Goal: Information Seeking & Learning: Learn about a topic

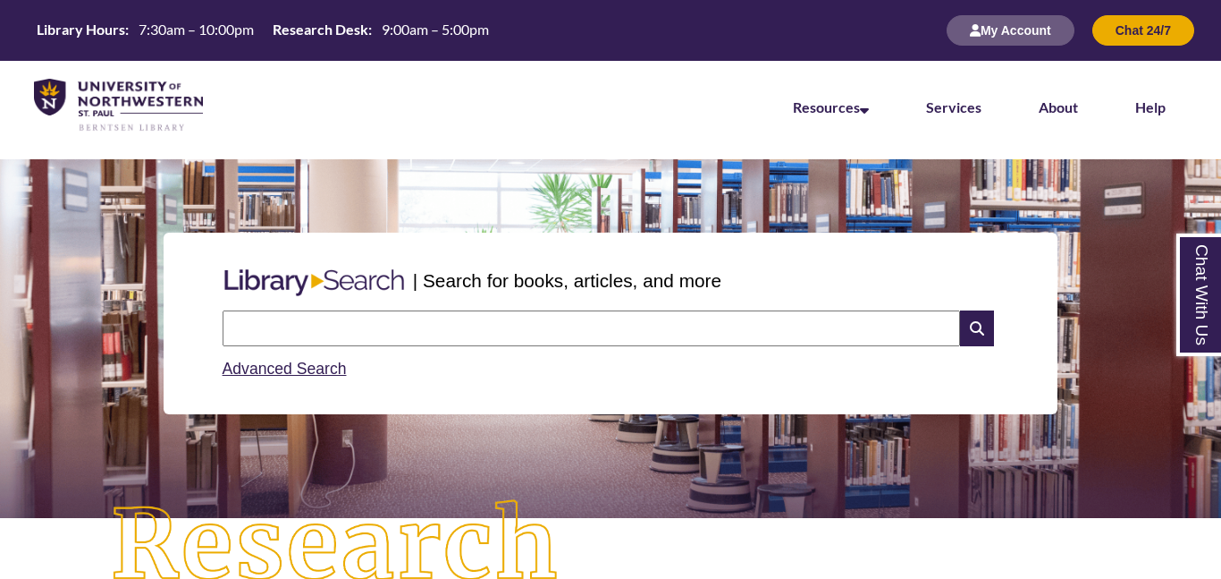
click at [517, 336] on input "text" at bounding box center [592, 328] width 738 height 36
type input "**********"
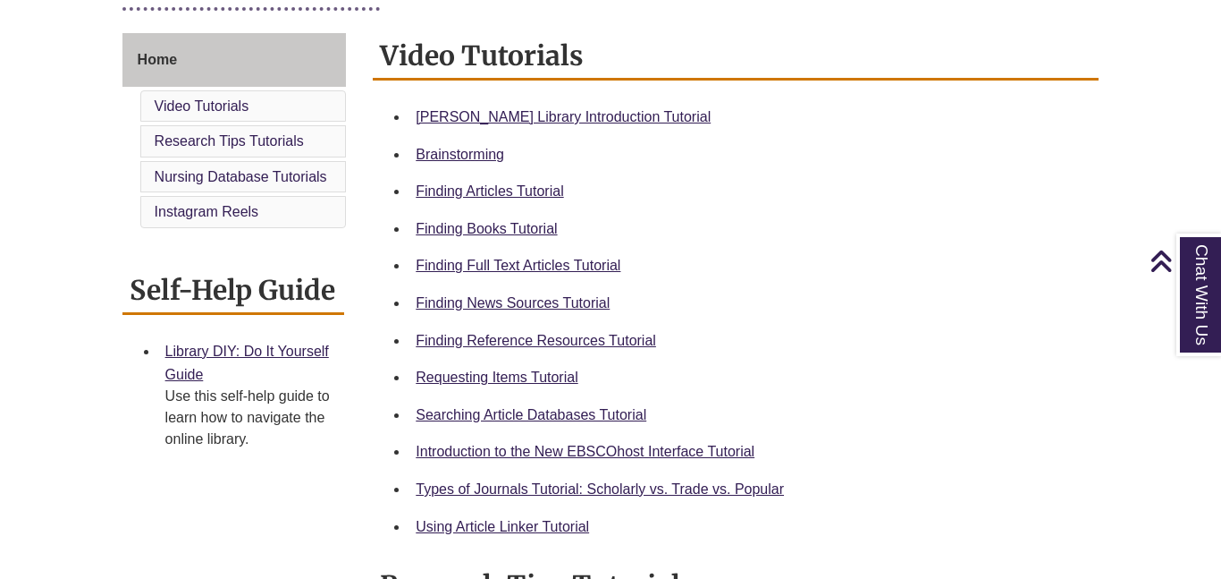
click at [1008, 409] on div "Searching Article Databases Tutorial" at bounding box center [750, 414] width 669 height 23
click at [1005, 427] on li "Searching Article Databases Tutorial" at bounding box center [750, 415] width 683 height 38
click at [1008, 424] on div "Searching Article Databases Tutorial" at bounding box center [750, 414] width 669 height 23
click at [1005, 424] on div "Searching Article Databases Tutorial" at bounding box center [750, 414] width 669 height 23
click at [1009, 422] on div "Searching Article Databases Tutorial" at bounding box center [750, 414] width 669 height 23
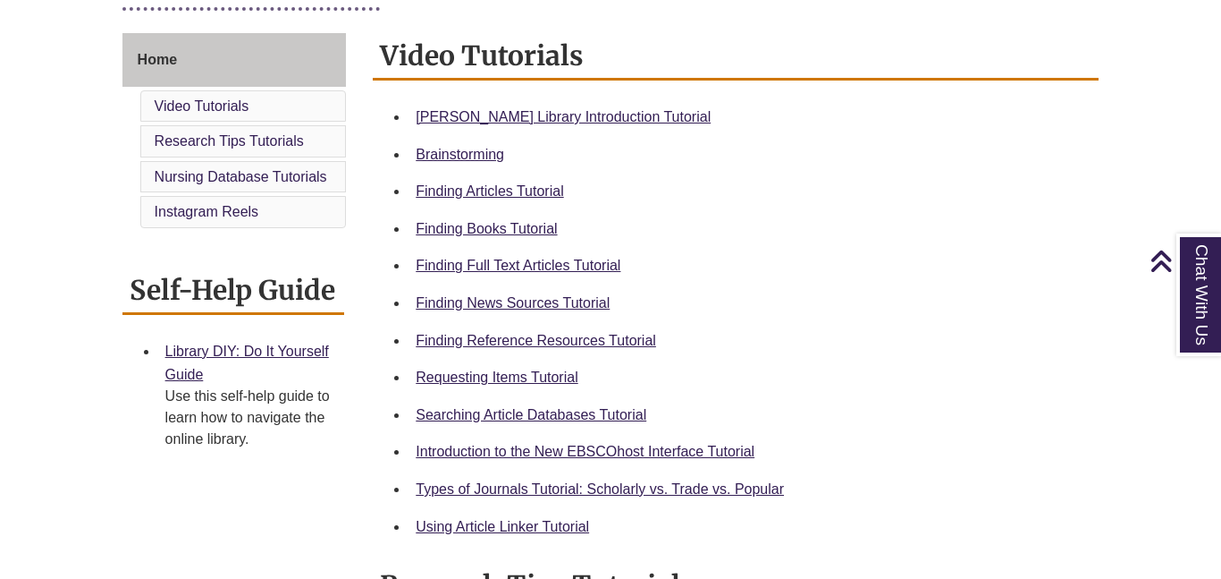
click at [1006, 423] on div "Searching Article Databases Tutorial" at bounding box center [750, 414] width 669 height 23
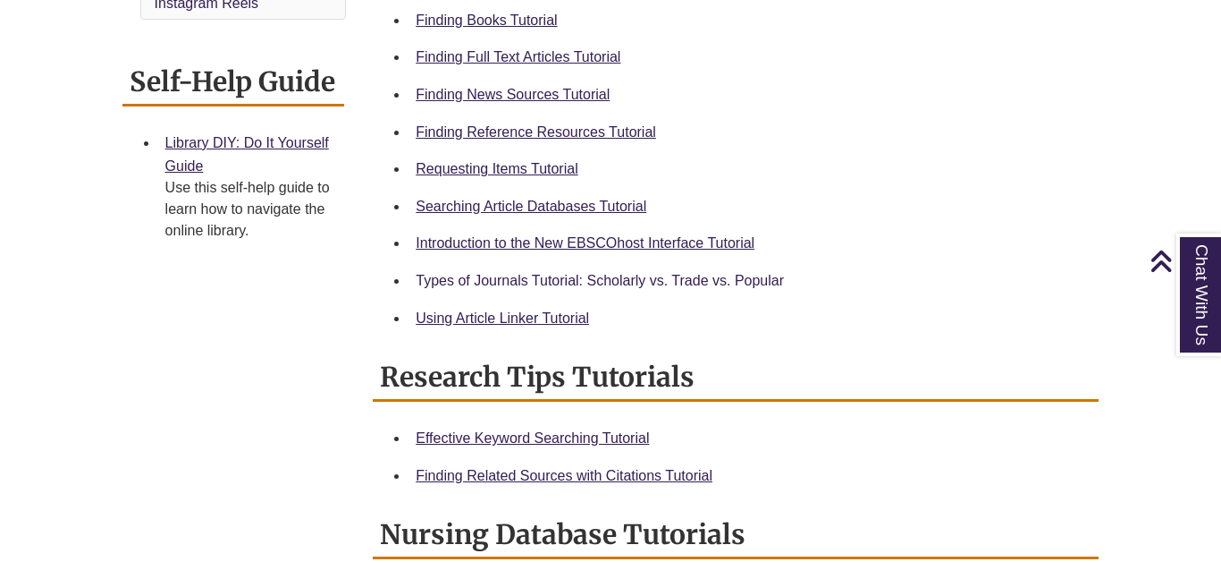
scroll to position [672, 0]
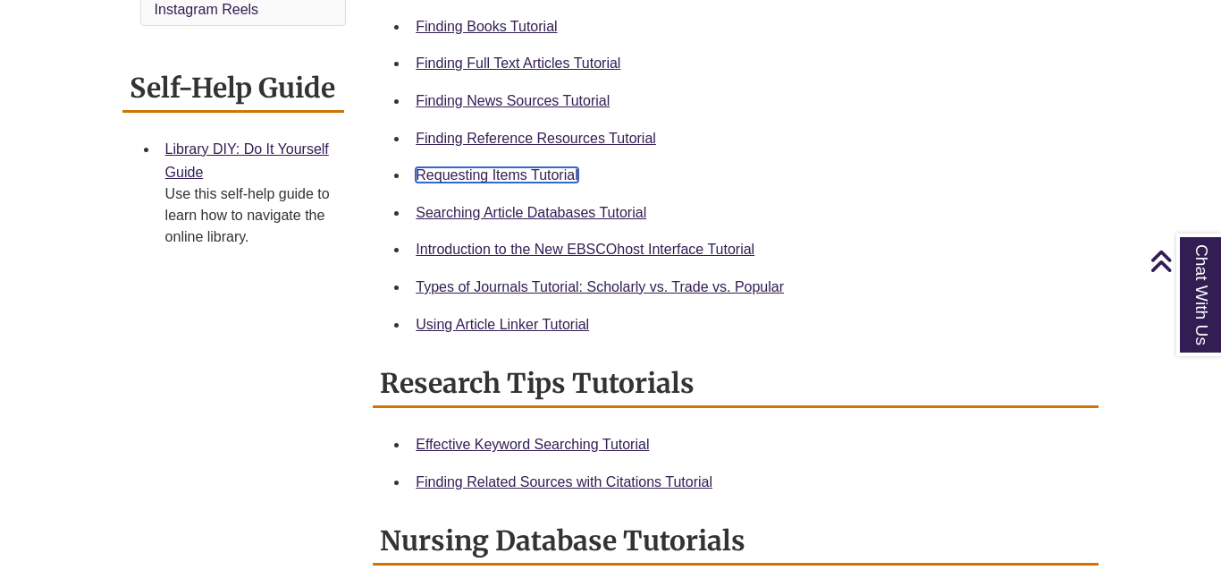
click at [553, 173] on link "Requesting Items Tutorial" at bounding box center [497, 174] width 162 height 15
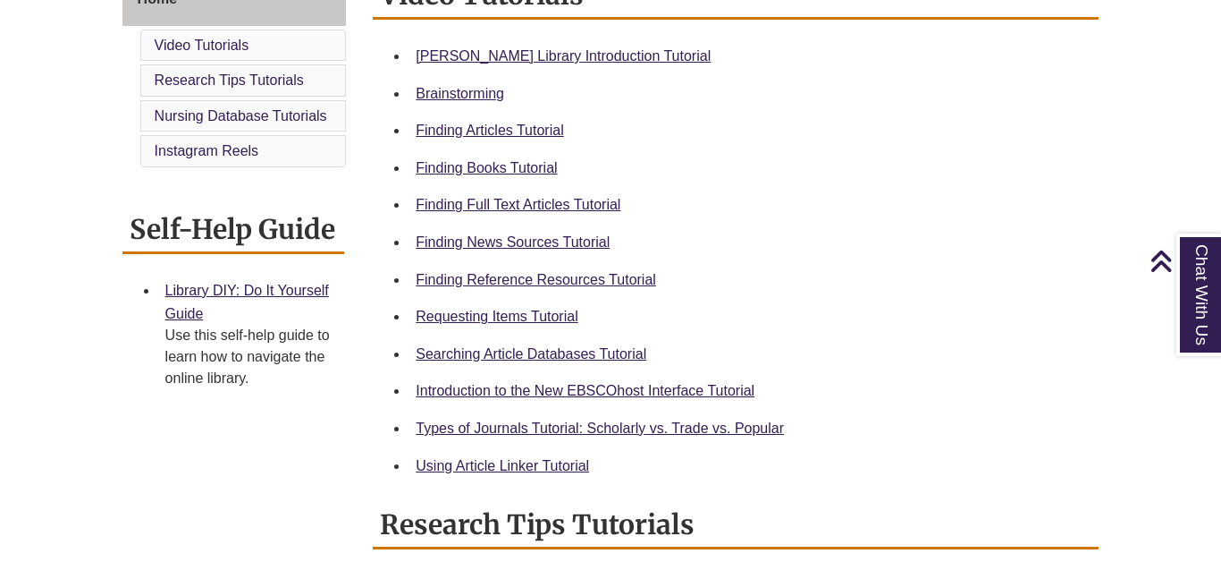
scroll to position [533, 0]
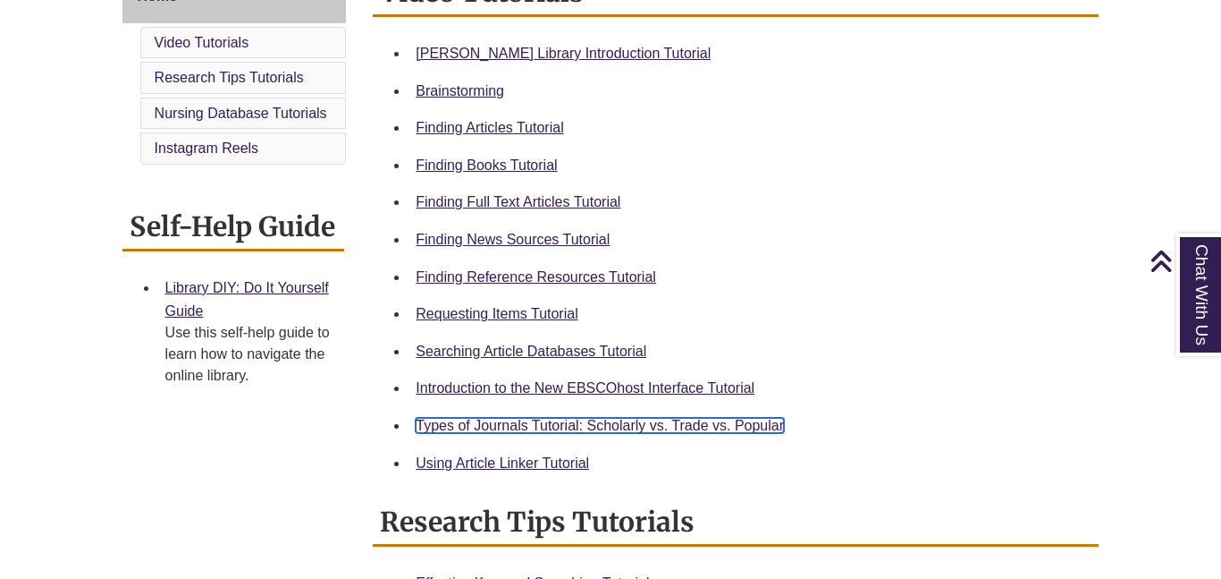
click at [503, 419] on link "Types of Journals Tutorial: Scholarly vs. Trade vs. Popular" at bounding box center [600, 425] width 368 height 15
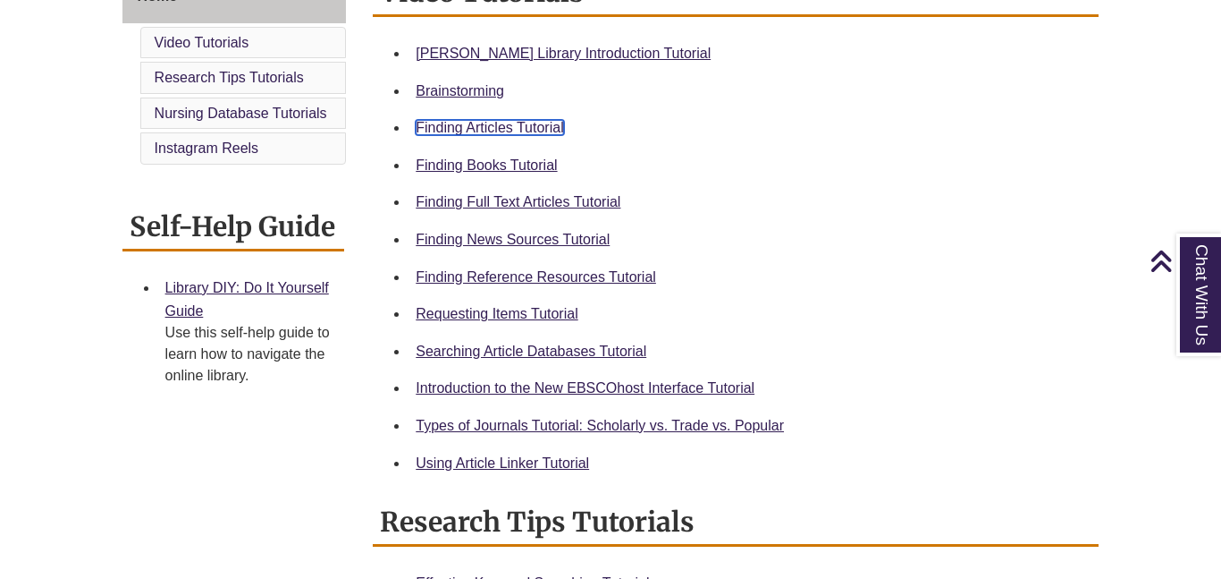
click at [485, 125] on link "Finding Articles Tutorial" at bounding box center [490, 127] width 148 height 15
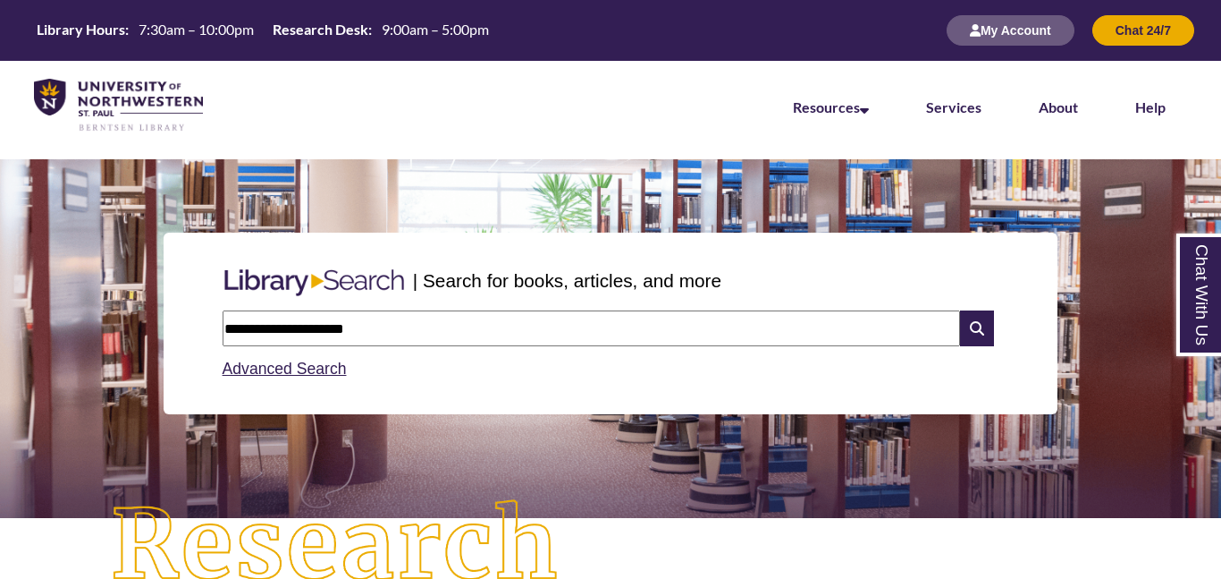
type input "**********"
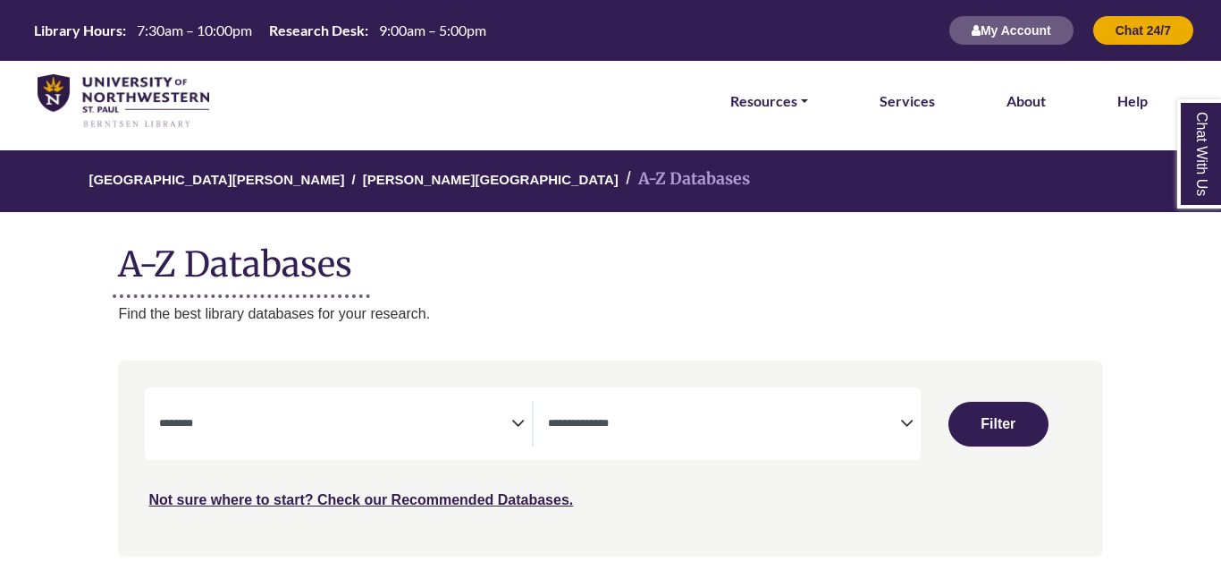
select select "Database Subject Filter"
select select "Database Types Filter"
click at [520, 418] on icon "Search filters" at bounding box center [517, 420] width 13 height 27
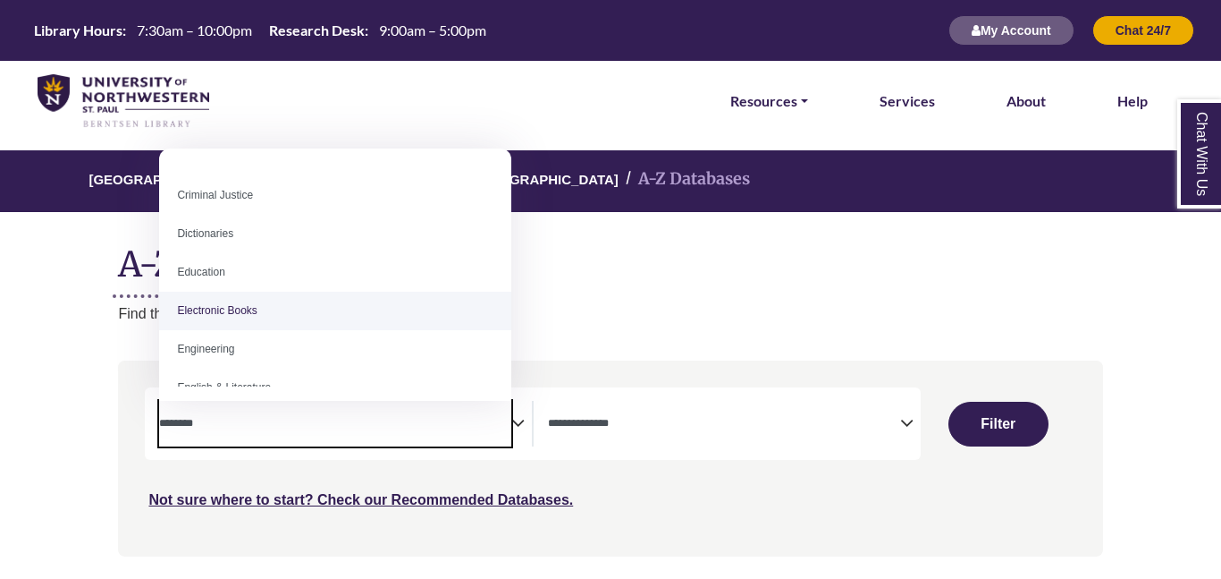
scroll to position [413, 0]
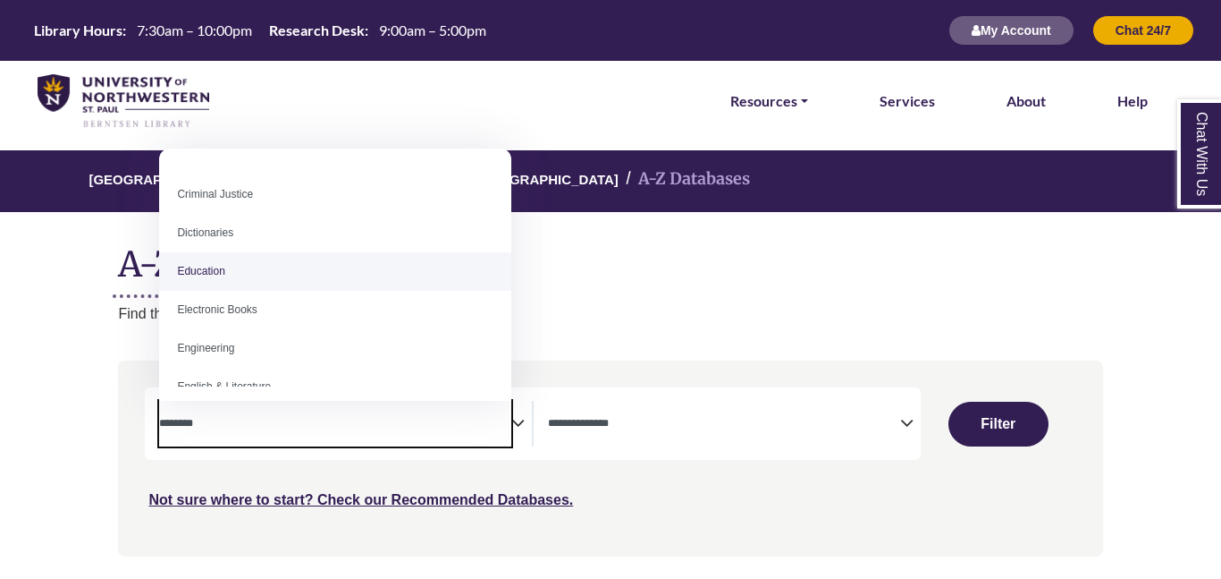
select select "*****"
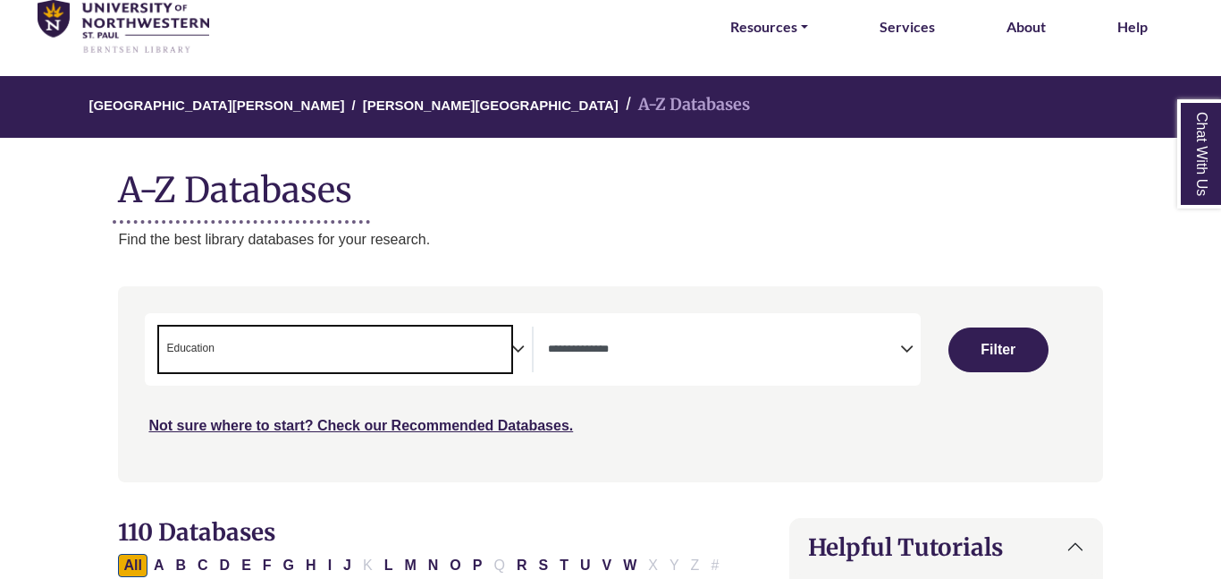
scroll to position [83, 0]
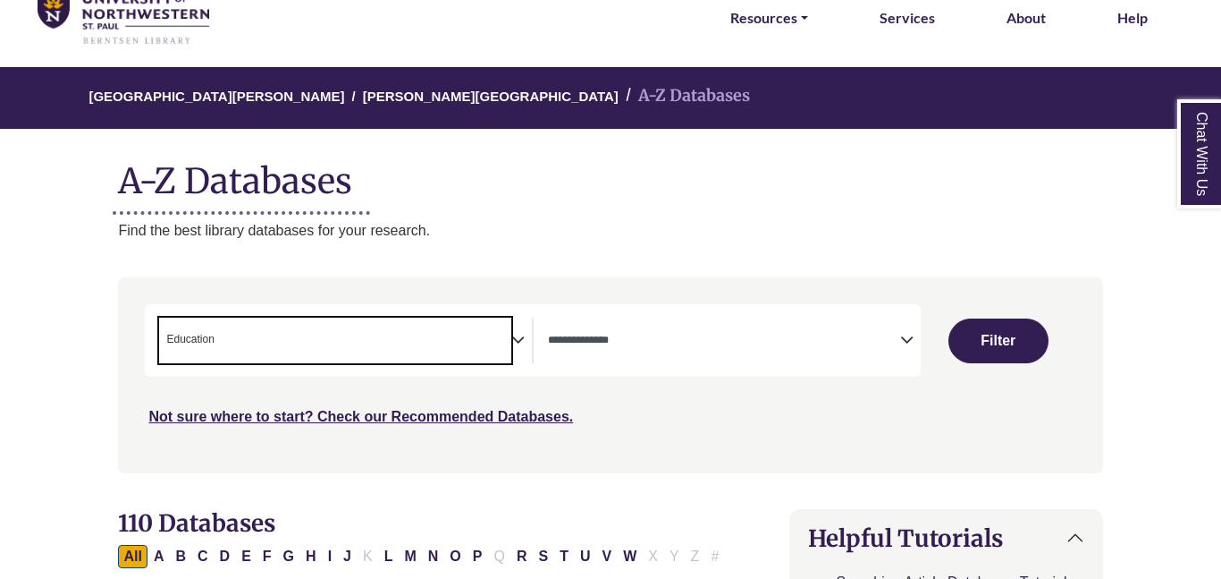
click at [804, 353] on span "Search filters" at bounding box center [724, 340] width 352 height 46
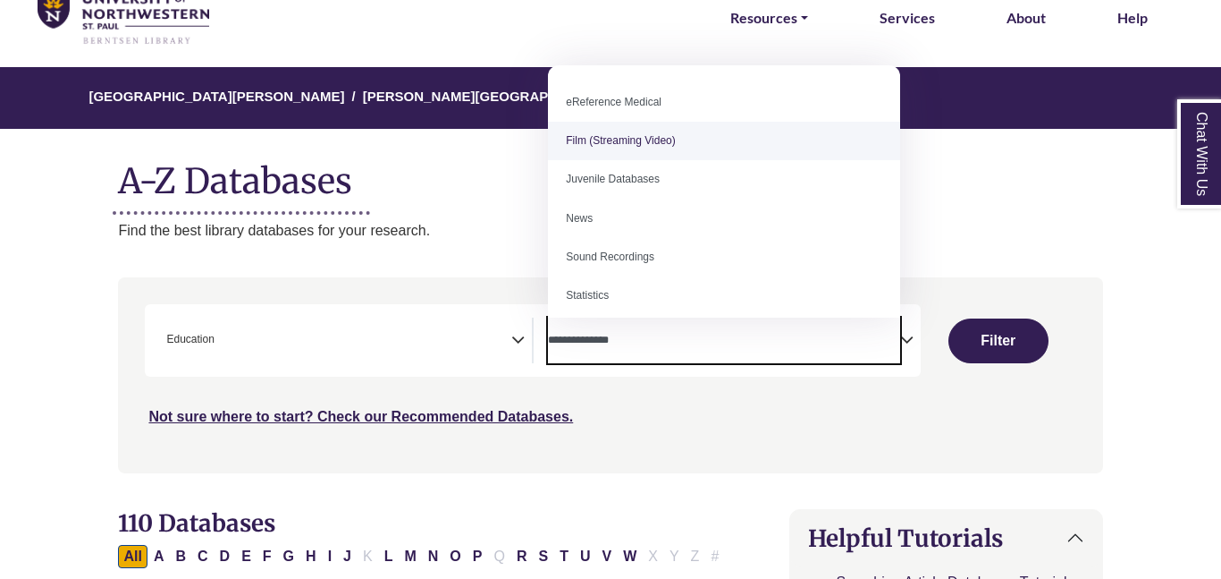
scroll to position [124, 0]
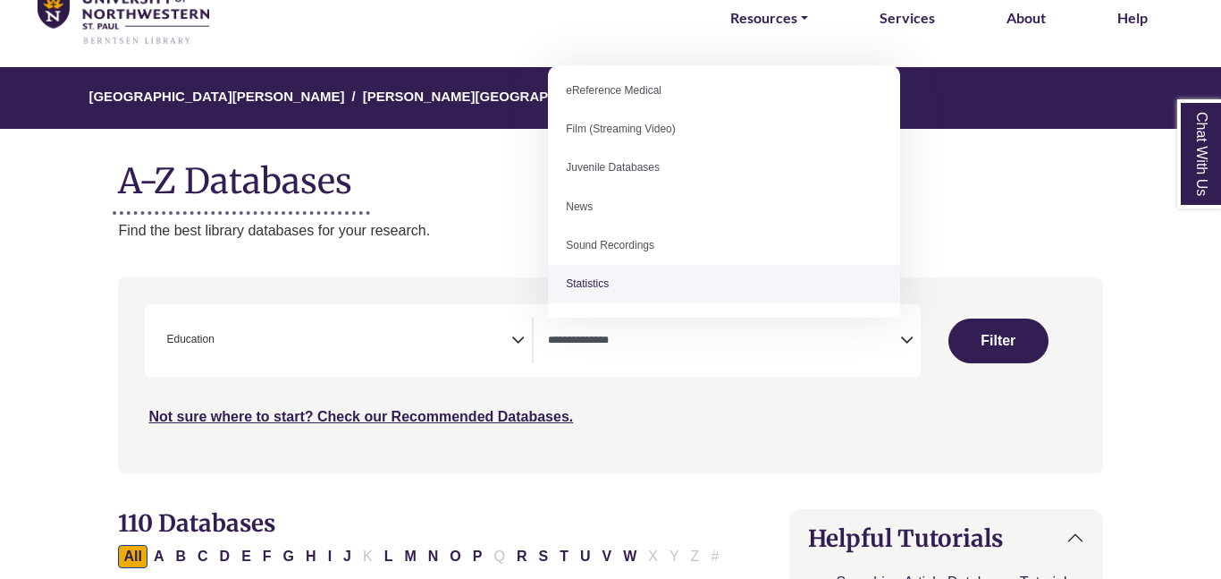
click at [827, 449] on div "Search filters" at bounding box center [610, 374] width 963 height 181
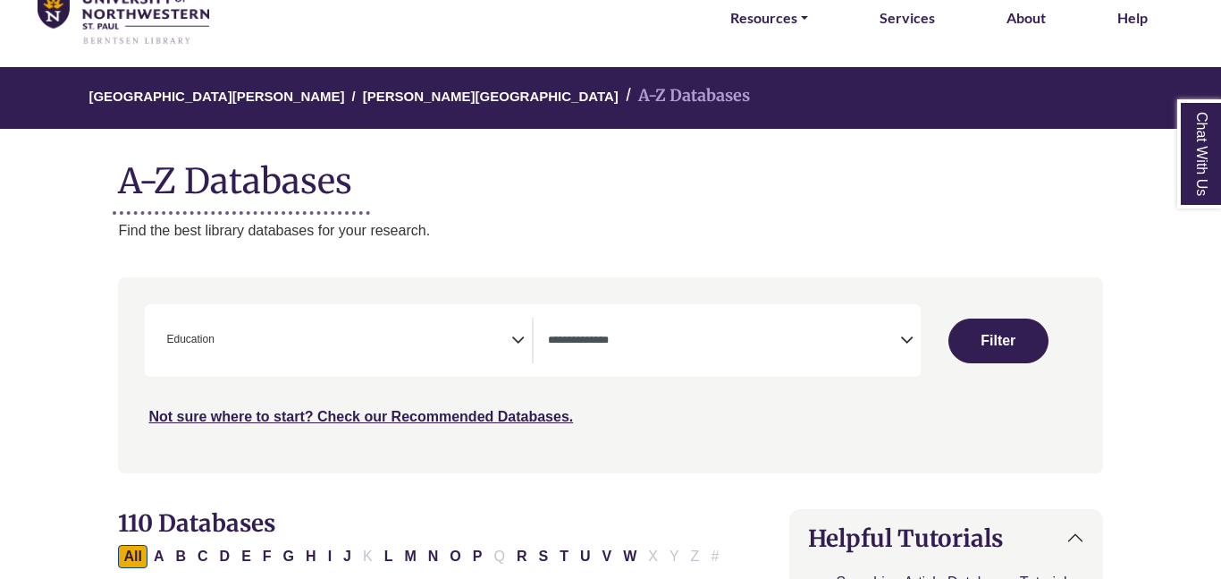
click at [526, 355] on div "**********" at bounding box center [345, 340] width 373 height 46
click at [519, 342] on icon "Search filters" at bounding box center [517, 337] width 13 height 27
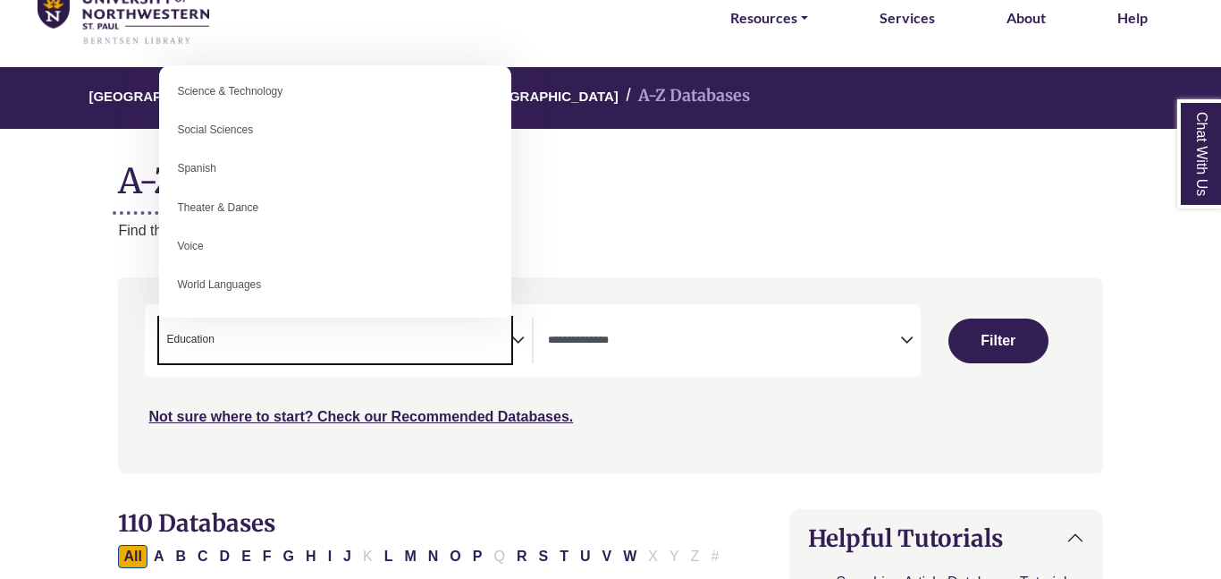
scroll to position [1555, 0]
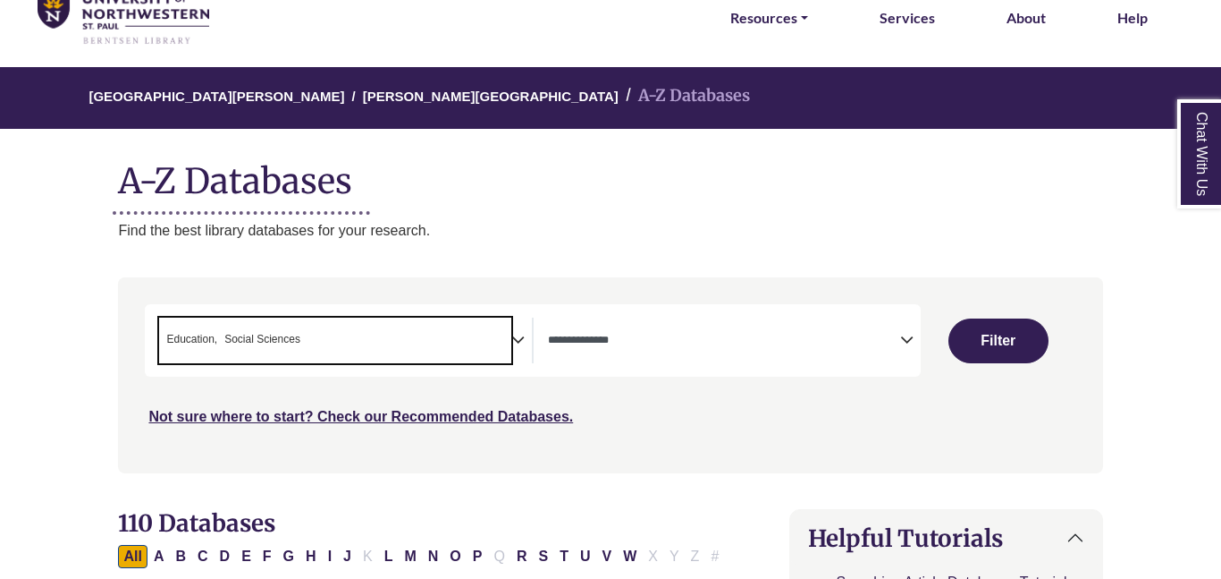
click at [518, 356] on div "**********" at bounding box center [345, 340] width 373 height 46
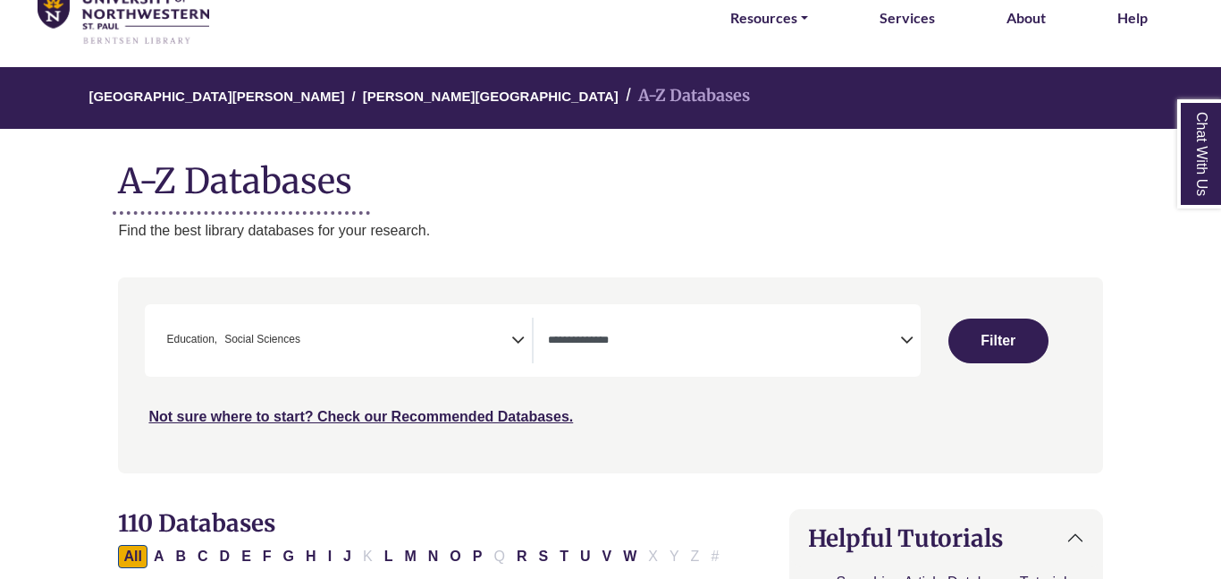
click at [303, 323] on span "× Education × Social Sciences" at bounding box center [335, 340] width 352 height 46
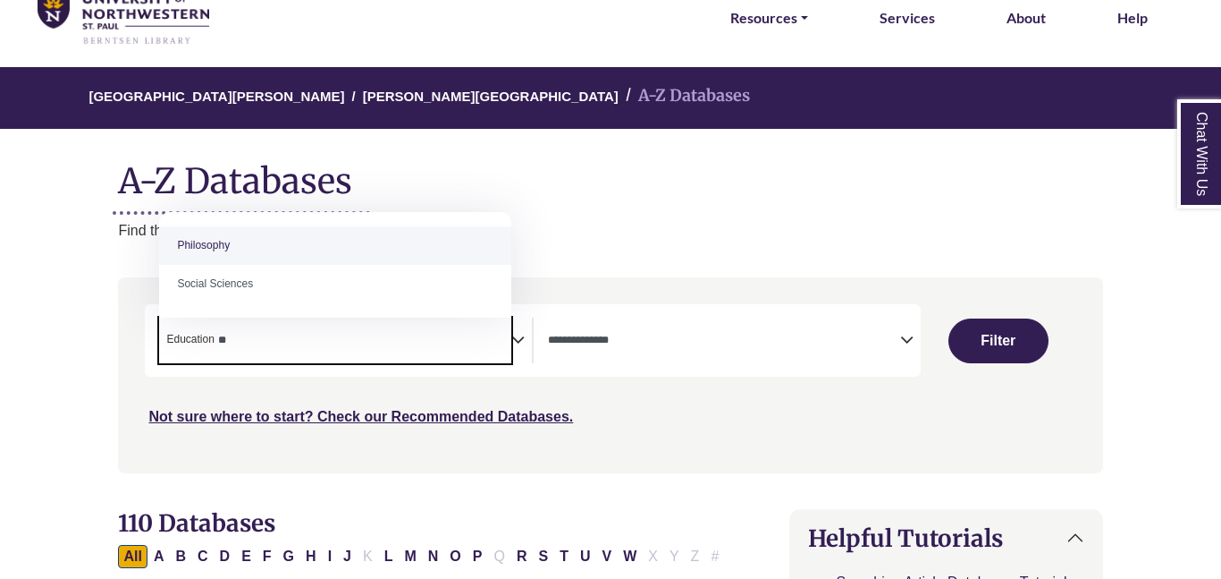
type textarea "*"
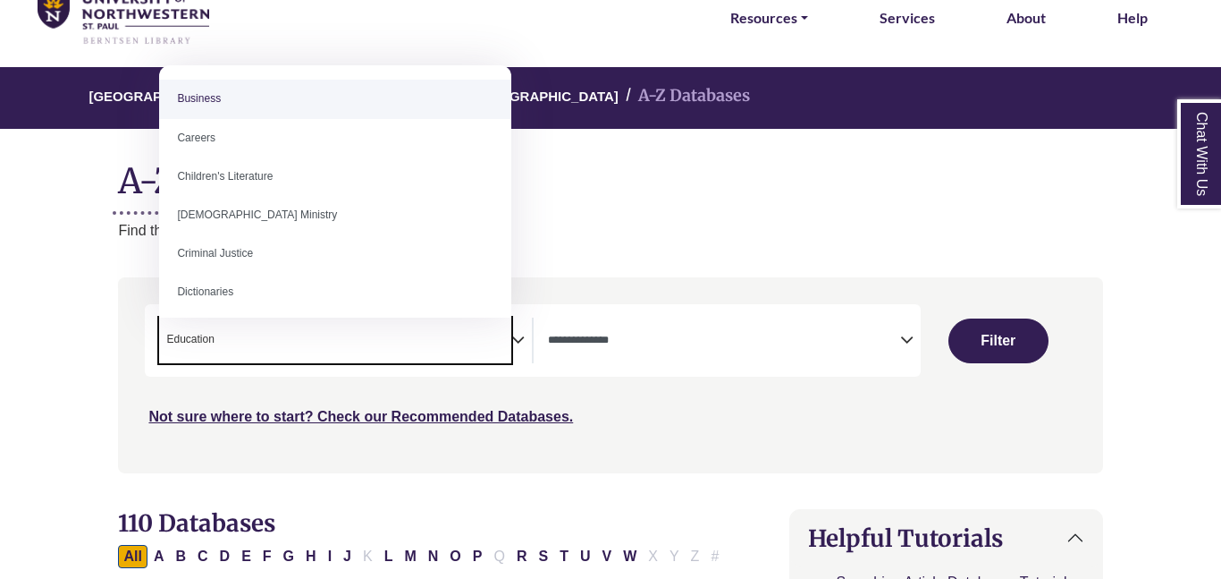
select select "Database Subject Filter"
type textarea "*********"
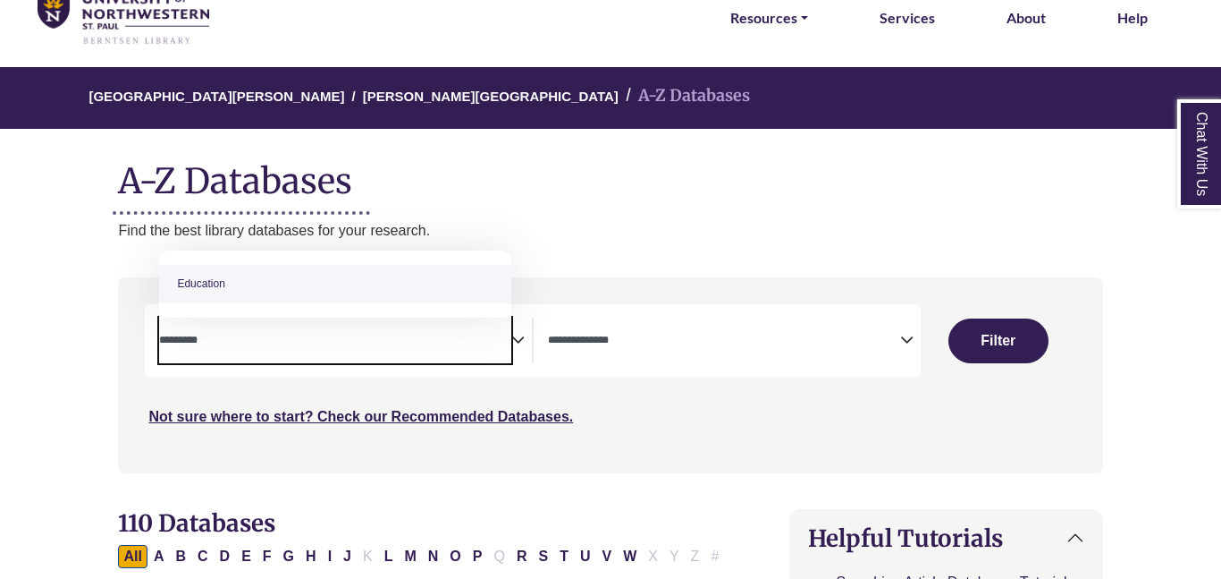
select select "*****"
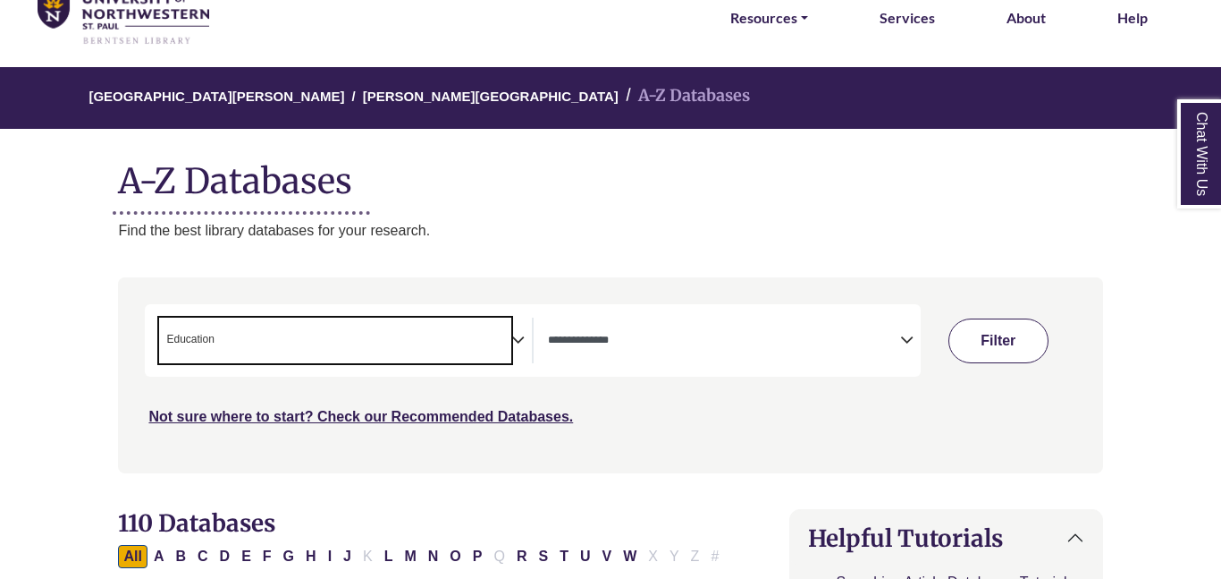
click at [968, 343] on button "Filter" at bounding box center [999, 340] width 100 height 45
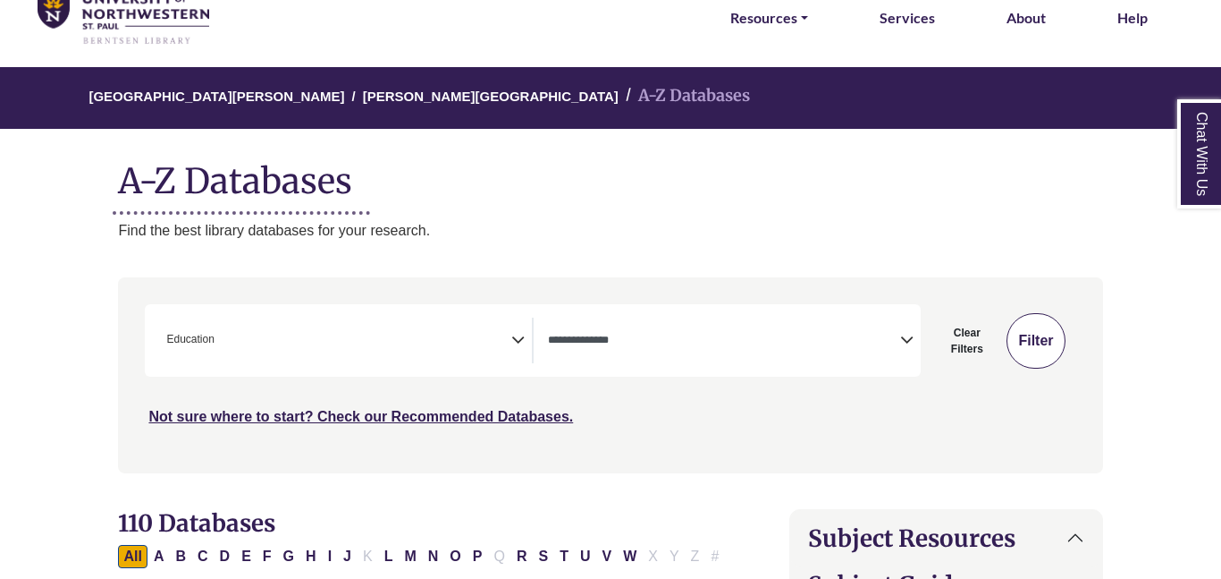
select select "Database Types Filter"
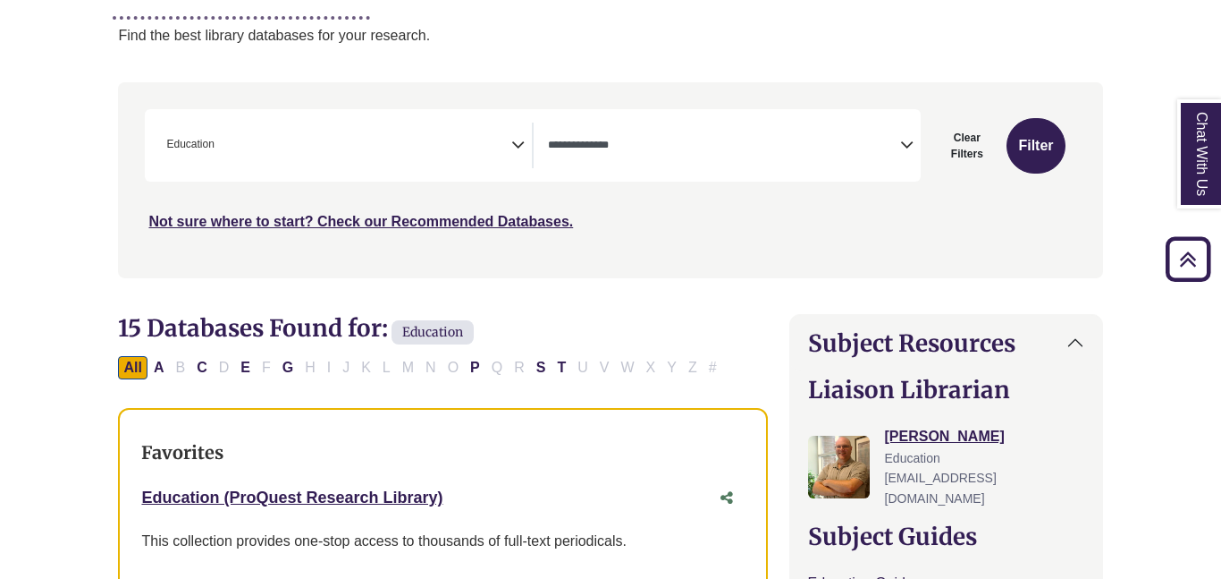
scroll to position [271, 0]
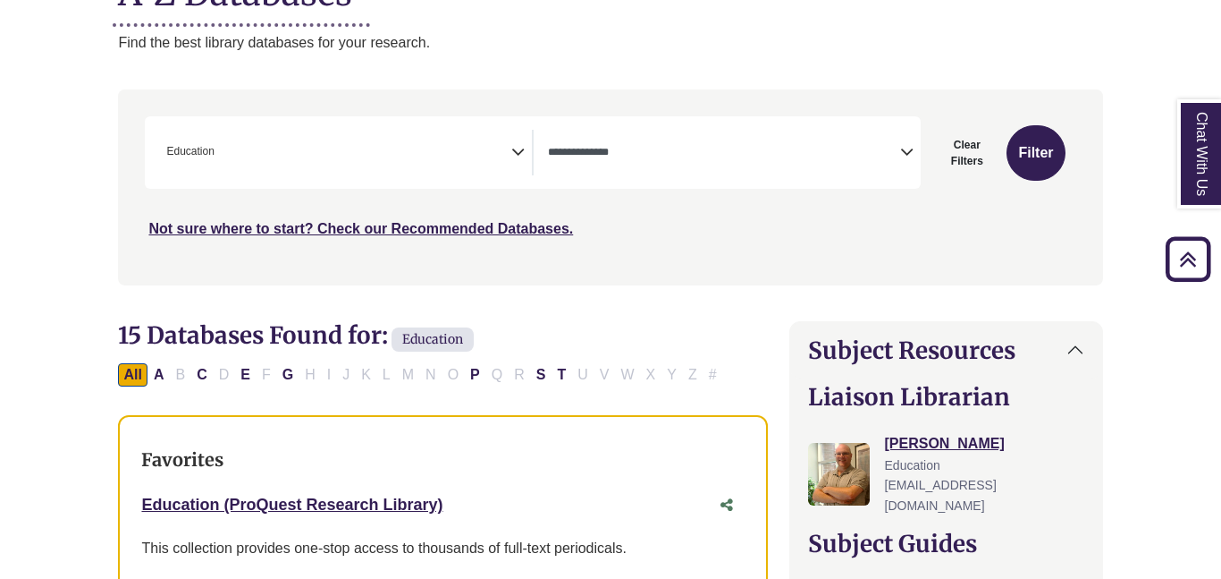
click at [514, 153] on icon "Search filters" at bounding box center [517, 149] width 13 height 27
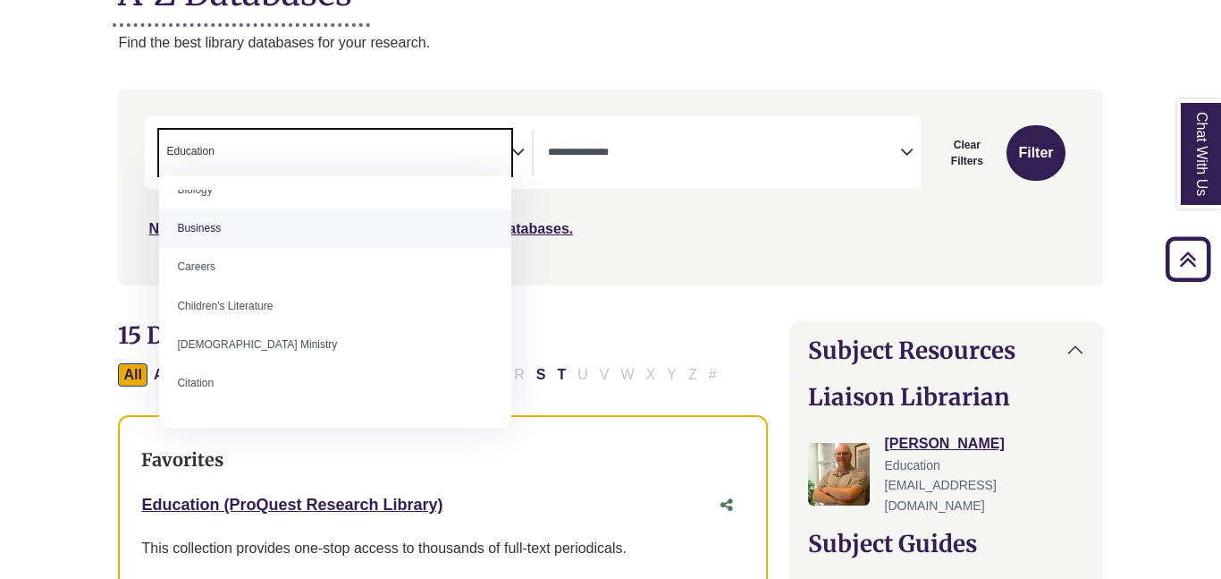
scroll to position [178, 0]
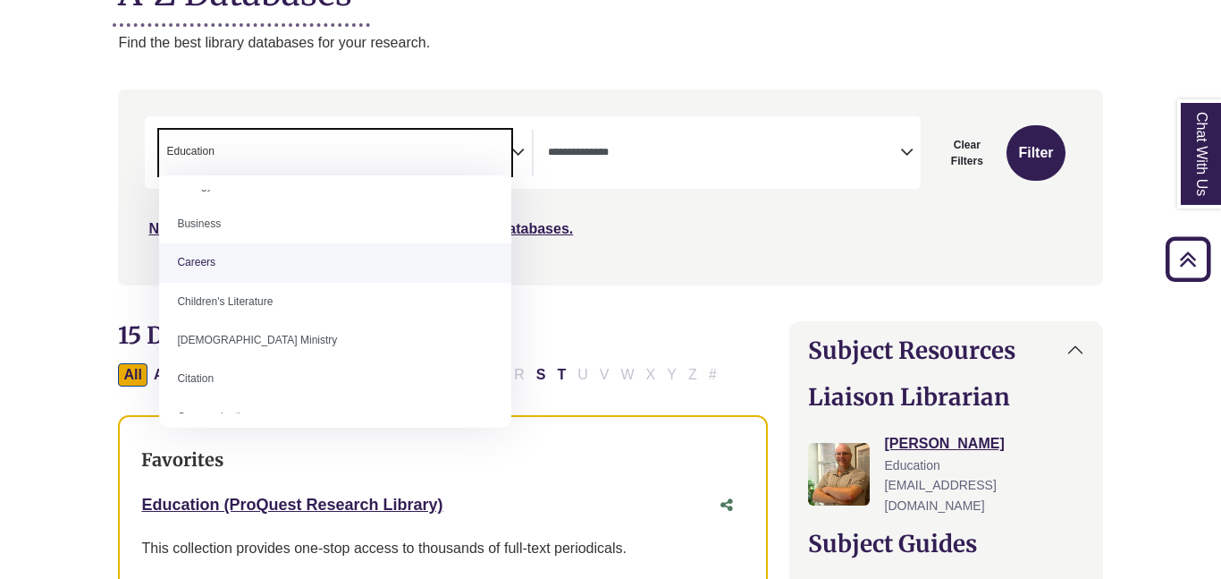
select select "*****"
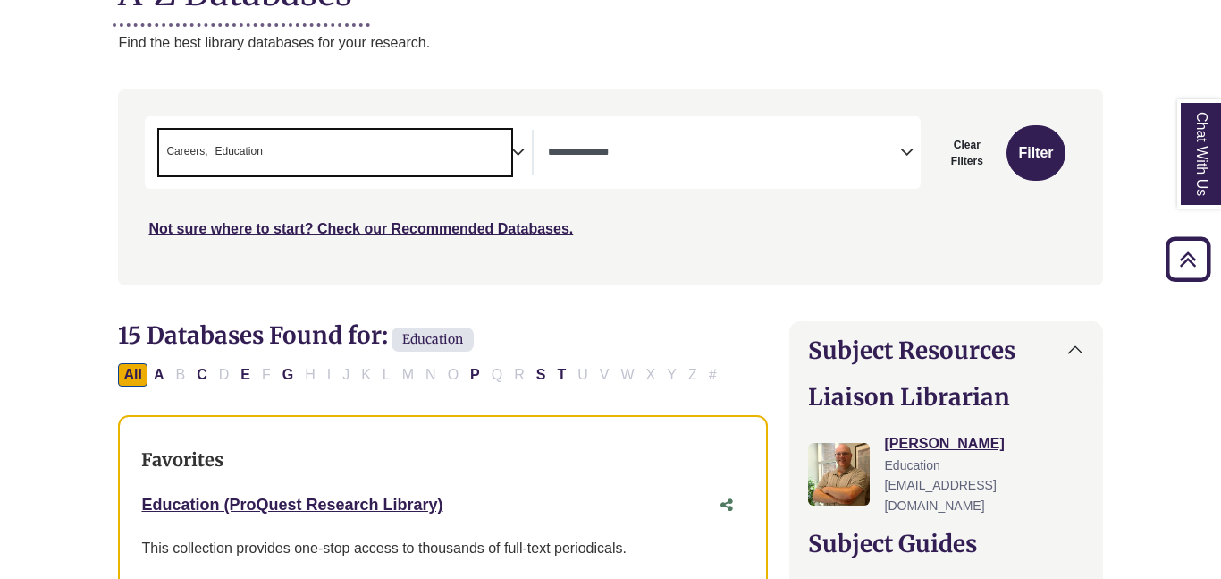
click at [516, 155] on icon "Search filters" at bounding box center [517, 149] width 13 height 27
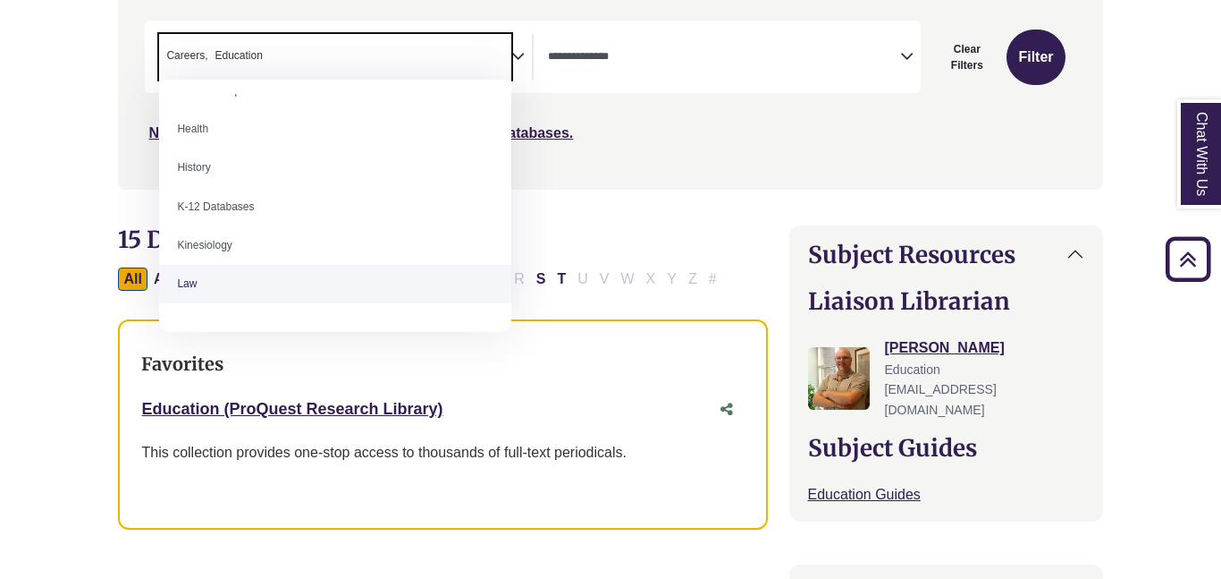
scroll to position [792, 0]
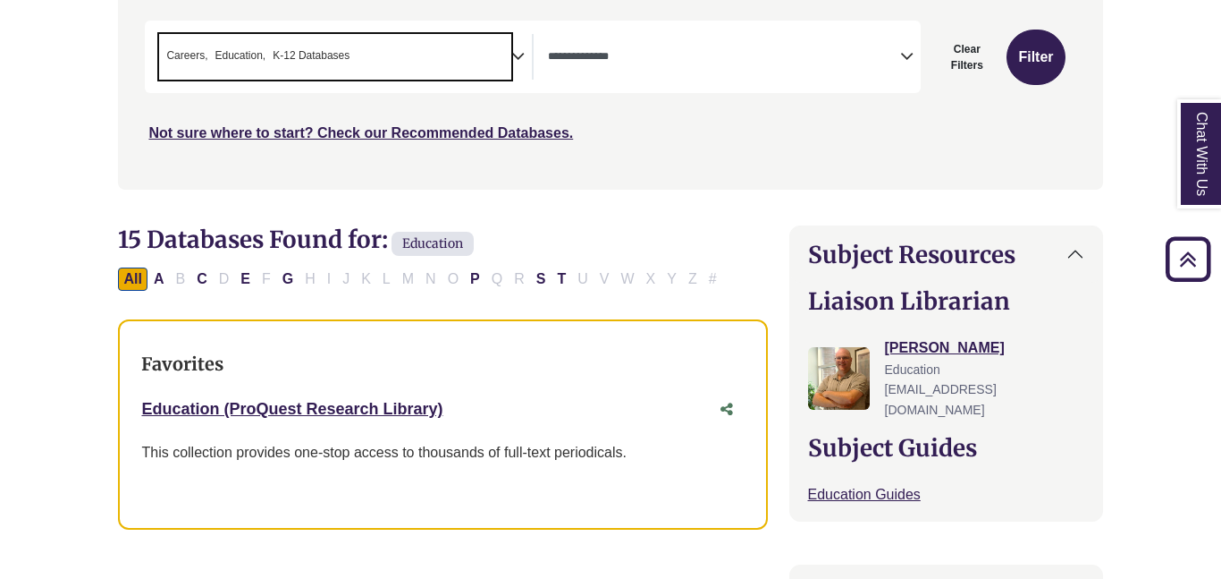
click at [484, 52] on span "× Careers × Education × K-12 Databases" at bounding box center [335, 57] width 352 height 46
click at [1027, 82] on button "Filter" at bounding box center [1036, 57] width 58 height 55
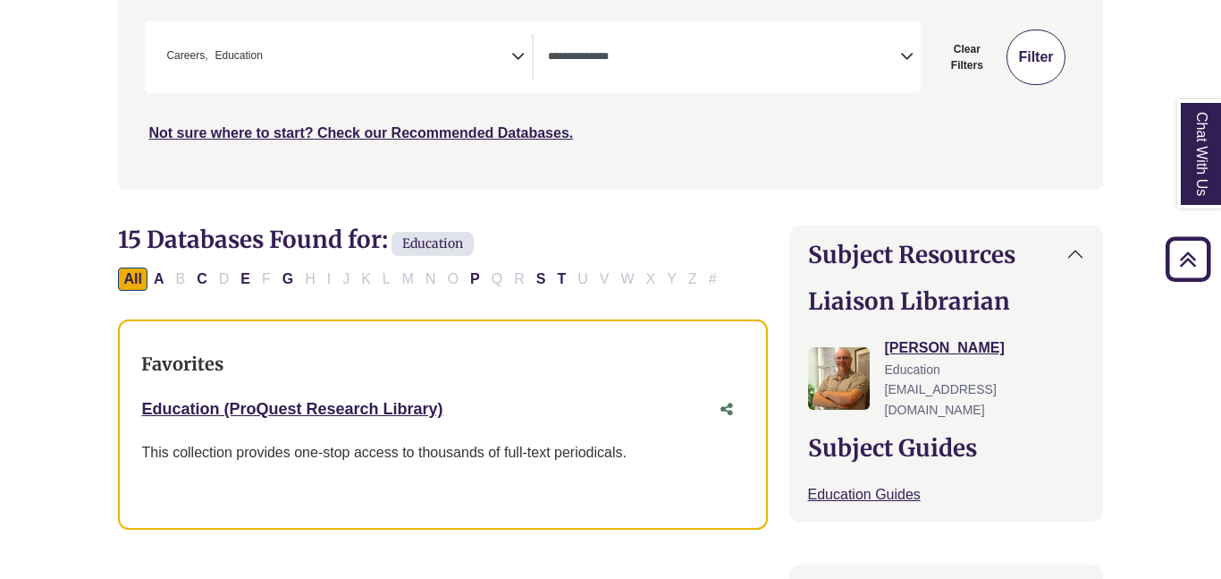
select select "Database Types Filter"
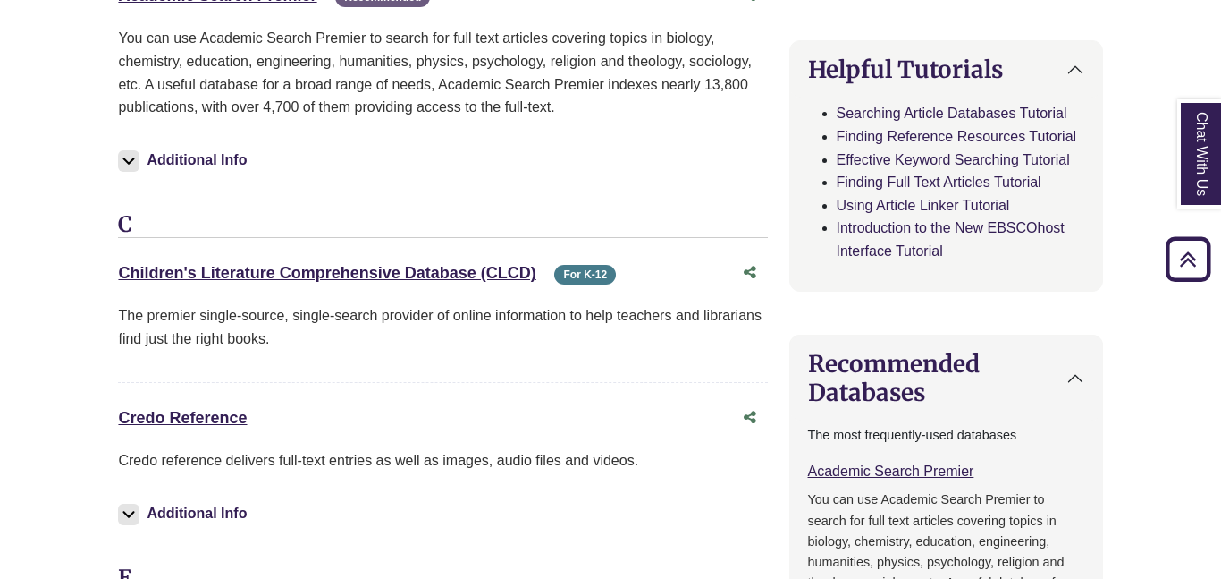
scroll to position [1038, 0]
